Goal: Register for event/course

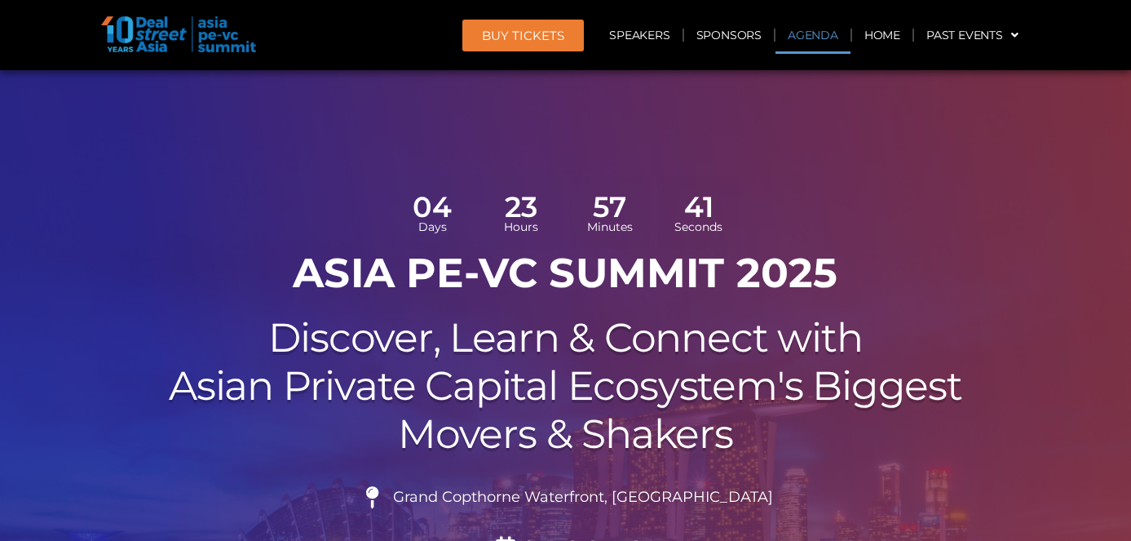
scroll to position [1090, 0]
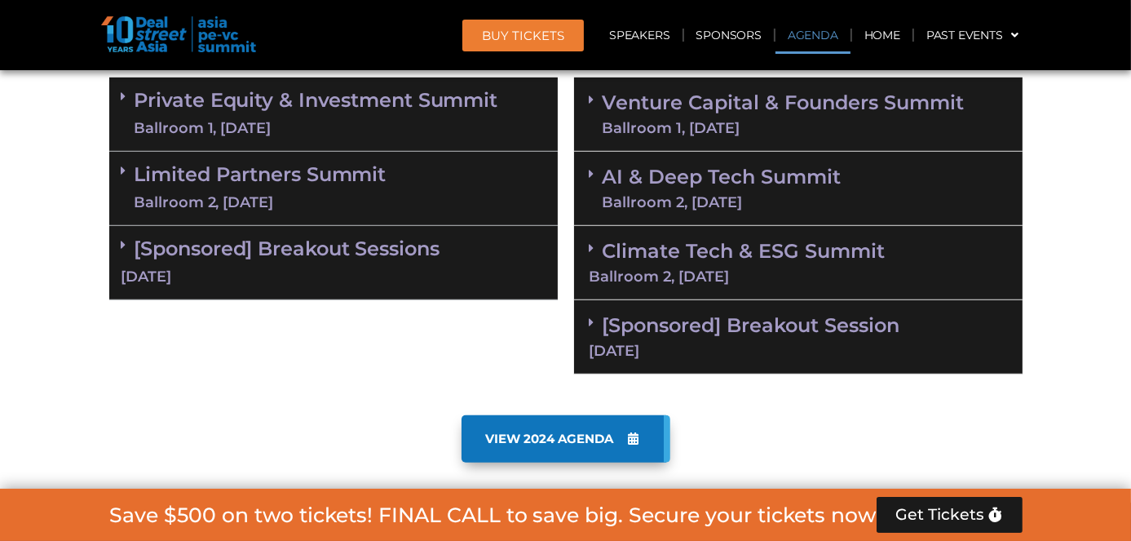
click at [259, 103] on link "Private Equity & Investment Summit Ballroom 1, [DATE]" at bounding box center [317, 114] width 364 height 49
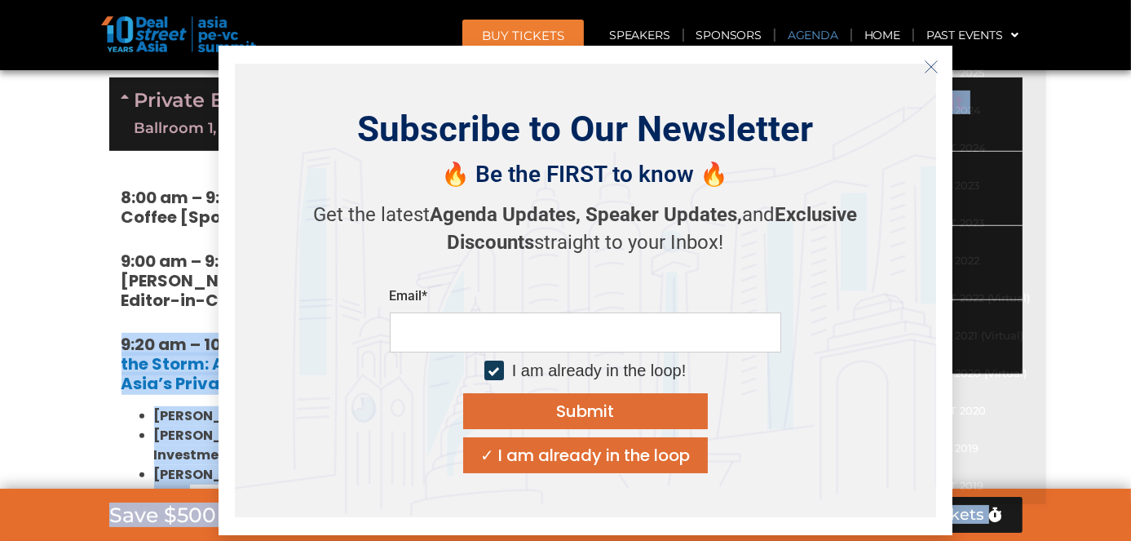
drag, startPoint x: 100, startPoint y: 312, endPoint x: 926, endPoint y: 74, distance: 859.5
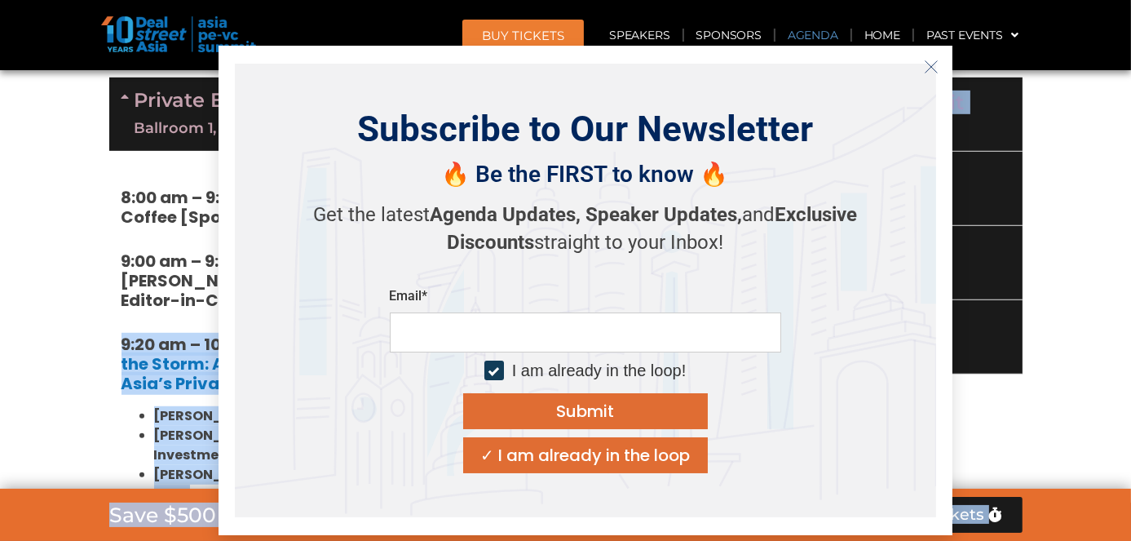
drag, startPoint x: 926, startPoint y: 74, endPoint x: 931, endPoint y: 64, distance: 11.7
click at [931, 64] on icon "Close" at bounding box center [931, 67] width 15 height 15
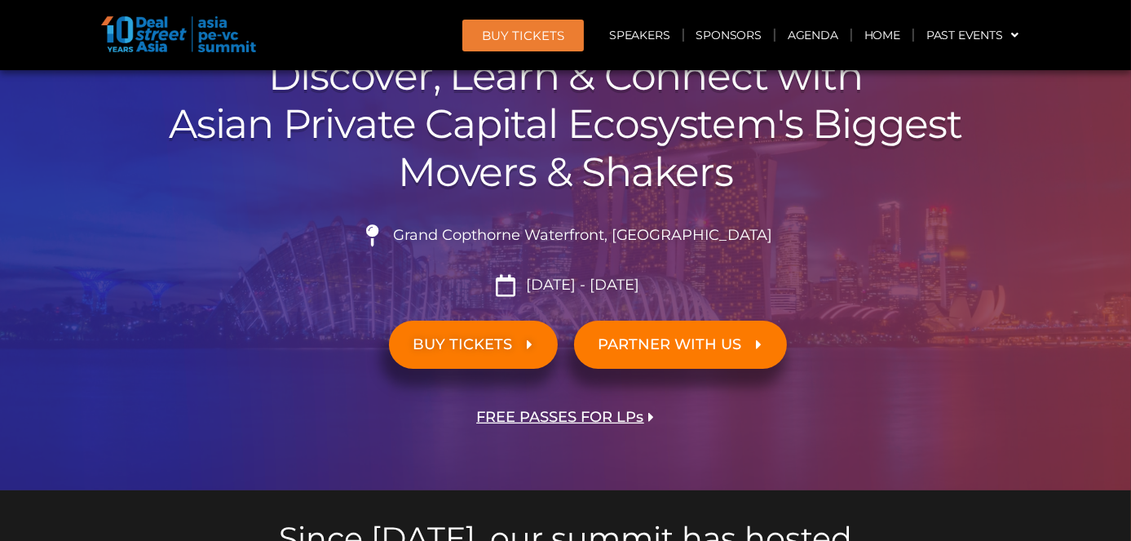
scroll to position [231, 0]
